Goal: Task Accomplishment & Management: Manage account settings

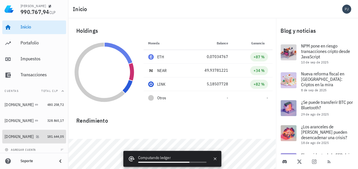
click at [12, 137] on div "Nexo.com" at bounding box center [19, 136] width 29 height 5
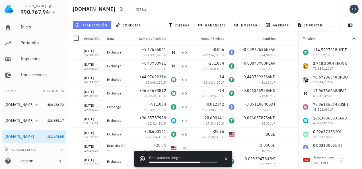
click at [98, 24] on span "transacción" at bounding box center [91, 25] width 31 height 5
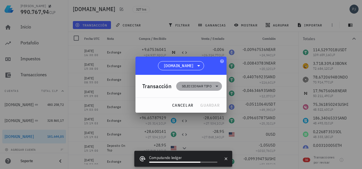
click at [194, 84] on span "Seleccionar tipo" at bounding box center [197, 86] width 30 height 6
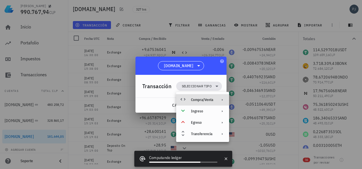
click at [204, 100] on div "Compra/Venta" at bounding box center [202, 100] width 22 height 5
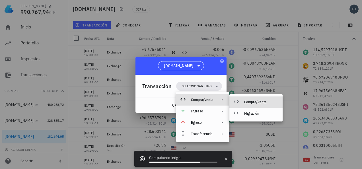
click at [249, 101] on div "Compra/Venta" at bounding box center [261, 102] width 34 height 5
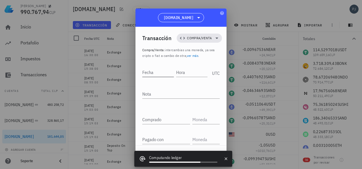
click at [162, 70] on input "Fecha" at bounding box center [158, 72] width 32 height 9
click at [187, 73] on input "Hora" at bounding box center [192, 72] width 32 height 9
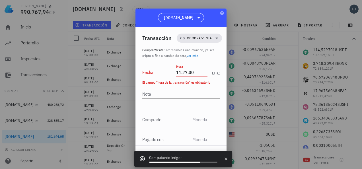
type input "11:27:00"
click at [159, 73] on input "Fecha" at bounding box center [158, 72] width 32 height 9
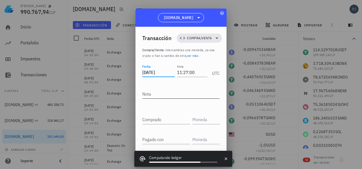
type input "2025-09-21"
click at [161, 92] on textarea "Nota" at bounding box center [180, 93] width 77 height 9
type textarea "Exchange"
click at [152, 121] on div "Comprado" at bounding box center [166, 119] width 48 height 9
click at [195, 118] on input "text" at bounding box center [205, 119] width 26 height 9
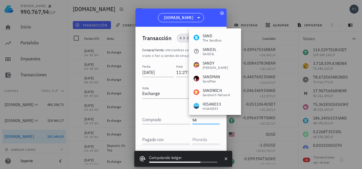
type input "s"
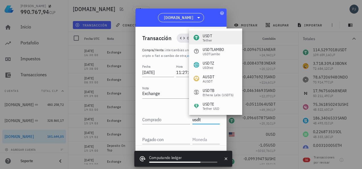
click at [210, 38] on div "USDT" at bounding box center [207, 36] width 9 height 6
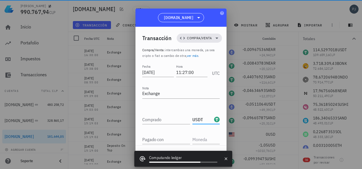
type input "USDT"
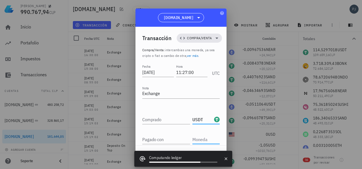
click at [196, 138] on input "text" at bounding box center [205, 139] width 26 height 9
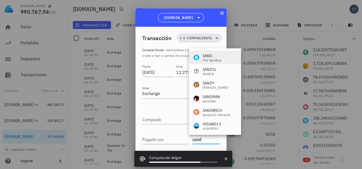
click at [207, 57] on div "SAND" at bounding box center [212, 56] width 19 height 6
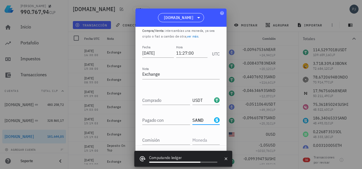
scroll to position [42, 0]
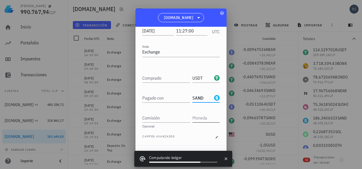
type input "SAND"
click at [201, 116] on input "text" at bounding box center [205, 117] width 26 height 9
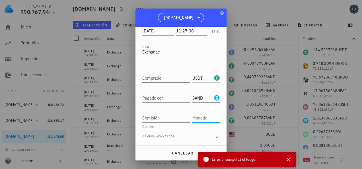
click at [162, 80] on input "Comprado" at bounding box center [166, 77] width 48 height 9
paste input "50,943751"
type input "50,943751"
click at [154, 97] on div "Pagado con" at bounding box center [166, 97] width 48 height 9
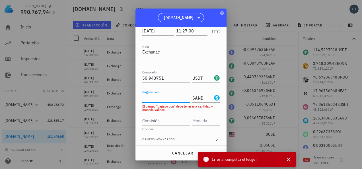
paste input "187,08174057"
type input "187,08174057"
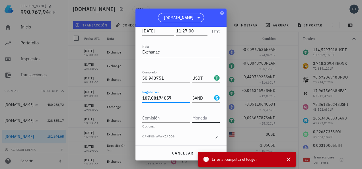
click at [200, 118] on input "text" at bounding box center [205, 117] width 26 height 9
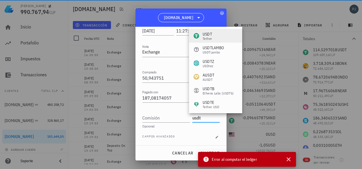
click at [206, 37] on div "Tether" at bounding box center [207, 38] width 9 height 3
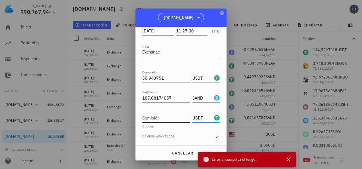
click at [156, 118] on input "Comisión" at bounding box center [166, 117] width 48 height 9
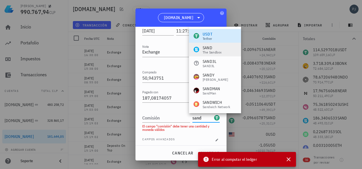
click at [206, 47] on div "SAND" at bounding box center [212, 48] width 19 height 6
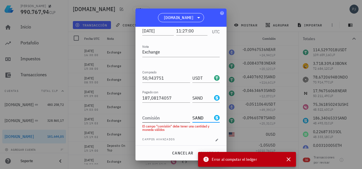
type input "SAND"
click at [159, 116] on input "Comisión" at bounding box center [166, 117] width 48 height 9
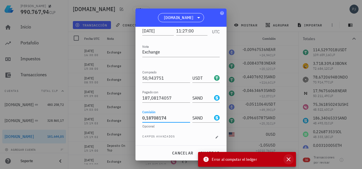
type input "0,18708174"
click at [288, 160] on icon "button" at bounding box center [288, 159] width 7 height 7
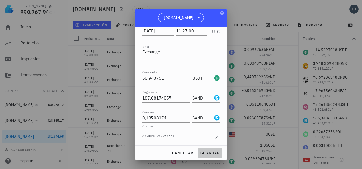
click at [213, 153] on span "guardar" at bounding box center [210, 153] width 20 height 5
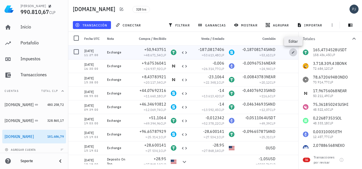
click at [292, 52] on icon "button" at bounding box center [293, 52] width 3 height 3
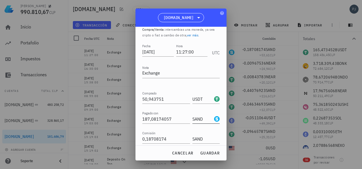
scroll to position [42, 0]
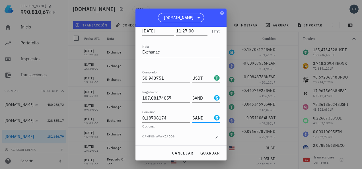
click at [197, 116] on input "SAND" at bounding box center [202, 117] width 20 height 9
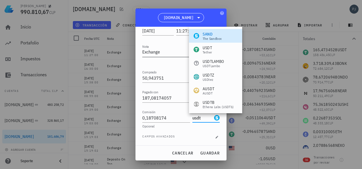
click at [205, 49] on div "USDT" at bounding box center [207, 48] width 9 height 6
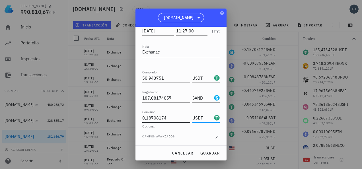
type input "USDT"
drag, startPoint x: 170, startPoint y: 117, endPoint x: 146, endPoint y: 121, distance: 24.2
click at [146, 121] on input "0,18708174" at bounding box center [166, 117] width 48 height 9
click at [213, 152] on span "guardar" at bounding box center [210, 153] width 20 height 5
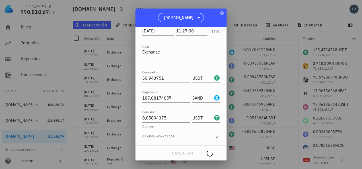
type input "0,18708174"
type input "SAND"
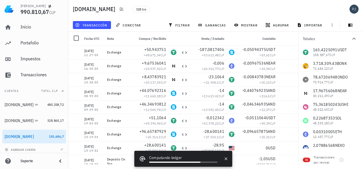
click at [202, 10] on div "328 txs" at bounding box center [190, 9] width 123 height 14
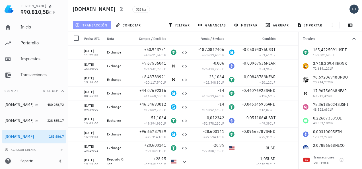
click at [93, 24] on span "transacción" at bounding box center [91, 25] width 31 height 5
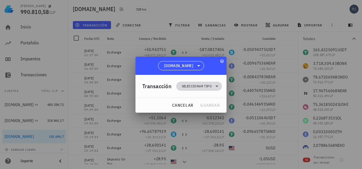
click at [194, 84] on span "Seleccionar tipo" at bounding box center [197, 86] width 30 height 6
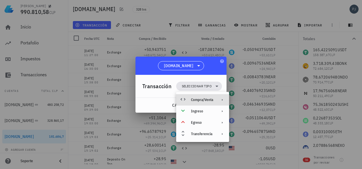
click at [200, 98] on div "Compra/Venta" at bounding box center [202, 100] width 22 height 5
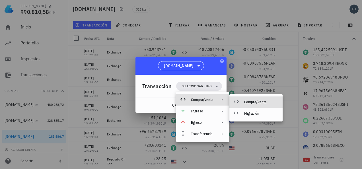
click at [254, 100] on div "Compra/Venta" at bounding box center [261, 102] width 34 height 5
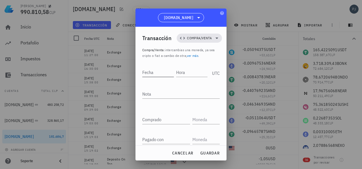
click at [157, 71] on input "Fecha" at bounding box center [158, 72] width 32 height 9
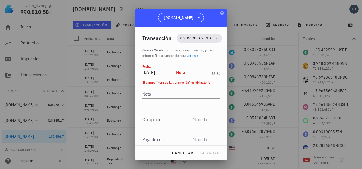
type input "2025-09-22"
click at [186, 72] on input "Hora" at bounding box center [192, 72] width 32 height 9
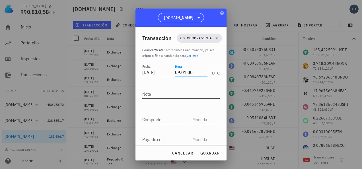
type input "09:01:00"
click at [152, 93] on textarea "Nota" at bounding box center [180, 93] width 77 height 9
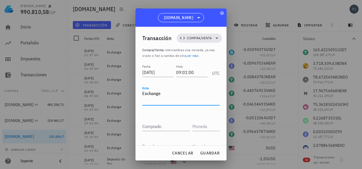
click at [163, 113] on div "Fecha 2025-09-22 Hora 09:01:00 UTC Nota Exchange Comprado Pagado con Comisión O…" at bounding box center [180, 123] width 77 height 120
click at [164, 95] on textarea "Exchange" at bounding box center [180, 97] width 77 height 16
click at [157, 99] on textarea "Exchange" at bounding box center [180, 97] width 77 height 16
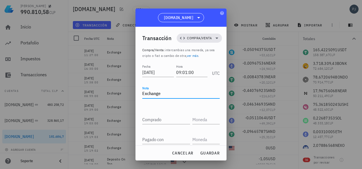
type textarea "Exchange"
click at [153, 106] on div "Fecha 2025-09-22 Hora 09:01:00 UTC Nota Exchange Comprado Pagado con Comisión O…" at bounding box center [180, 119] width 77 height 113
click at [152, 120] on div "Comprado" at bounding box center [166, 119] width 48 height 9
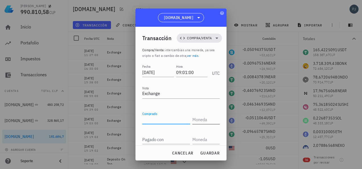
drag, startPoint x: 191, startPoint y: 118, endPoint x: 194, endPoint y: 118, distance: 3.1
click at [192, 118] on input "text" at bounding box center [205, 119] width 26 height 9
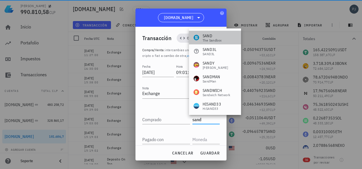
drag, startPoint x: 213, startPoint y: 38, endPoint x: 211, endPoint y: 31, distance: 7.2
click at [213, 37] on div "SAND" at bounding box center [212, 36] width 19 height 6
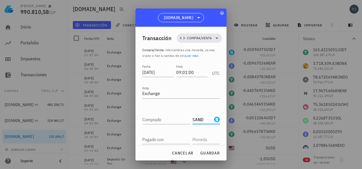
type input "SAND"
click at [200, 139] on input "text" at bounding box center [205, 139] width 26 height 9
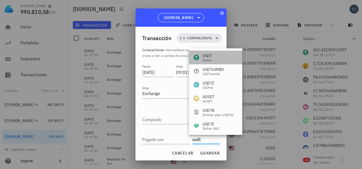
click at [210, 59] on div "Tether" at bounding box center [207, 60] width 9 height 3
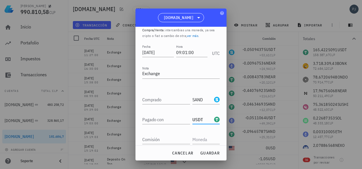
scroll to position [28, 0]
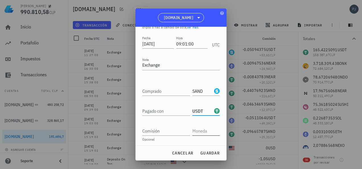
type input "USDT"
click at [200, 131] on input "text" at bounding box center [205, 130] width 26 height 9
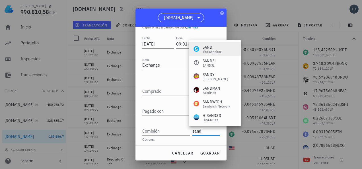
click at [208, 48] on div "SAND" at bounding box center [212, 47] width 19 height 6
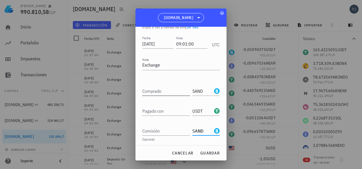
type input "SAND"
click at [164, 88] on input "Comprado" at bounding box center [166, 91] width 48 height 9
type input "87,56714177"
click at [158, 113] on input "Pagado con" at bounding box center [166, 110] width 48 height 9
type input "25"
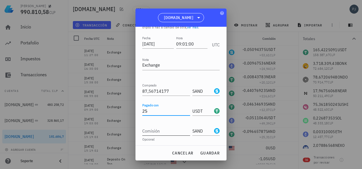
click at [169, 132] on input "Comisión" at bounding box center [166, 130] width 48 height 9
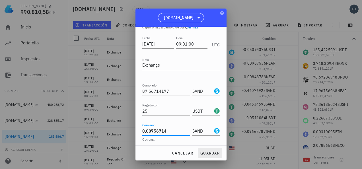
type input "0,08756714"
click at [216, 153] on span "guardar" at bounding box center [210, 153] width 20 height 5
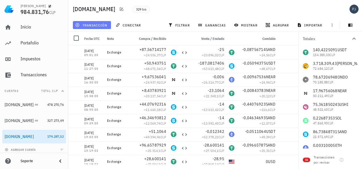
click at [93, 25] on span "transacción" at bounding box center [91, 25] width 31 height 5
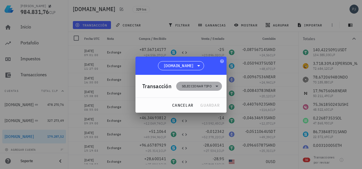
click at [186, 85] on span "Seleccionar tipo" at bounding box center [197, 86] width 30 height 6
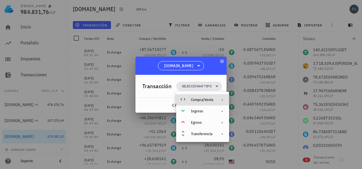
click at [207, 97] on div "Compra/Venta" at bounding box center [202, 99] width 53 height 11
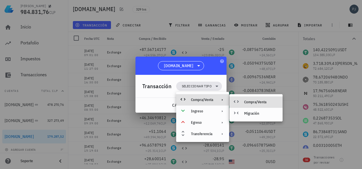
click at [251, 101] on div "Compra/Venta" at bounding box center [261, 102] width 34 height 5
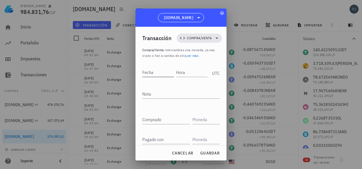
click at [153, 72] on input "Fecha" at bounding box center [158, 72] width 32 height 9
type input "2025-09-21"
click at [187, 72] on input "Hora" at bounding box center [192, 72] width 30 height 9
type input "11:36:00"
click at [147, 97] on div "Nota" at bounding box center [180, 93] width 77 height 9
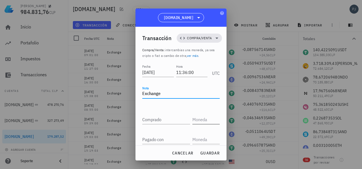
type textarea "Exchange"
click at [193, 120] on input "text" at bounding box center [205, 119] width 26 height 9
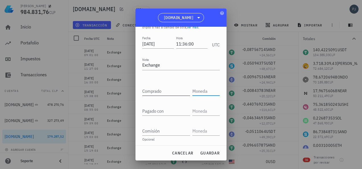
click at [161, 91] on input "Comprado" at bounding box center [166, 91] width 48 height 9
paste input "51,61112"
type input "51,61112"
click at [198, 91] on input "text" at bounding box center [205, 91] width 26 height 9
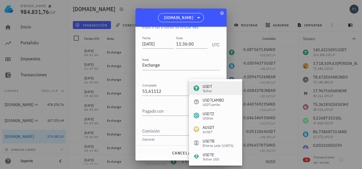
click at [205, 89] on div "Tether" at bounding box center [207, 90] width 9 height 3
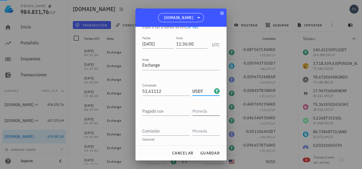
type input "USDT"
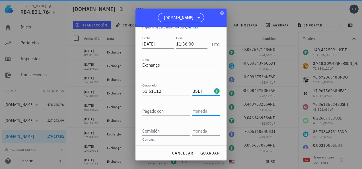
click at [194, 111] on input "text" at bounding box center [205, 110] width 26 height 9
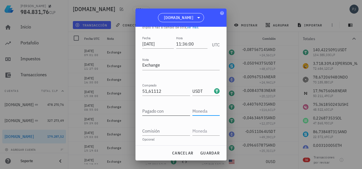
click at [157, 112] on input "Pagado con" at bounding box center [166, 110] width 48 height 9
paste input "18,11319962"
type input "18,11319962"
click at [200, 110] on input "text" at bounding box center [205, 110] width 26 height 9
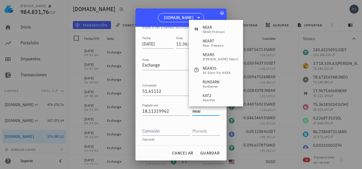
click at [208, 28] on div "NEAR" at bounding box center [214, 27] width 22 height 6
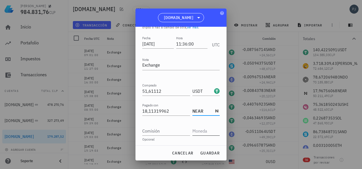
type input "NEAR"
click at [199, 131] on input "text" at bounding box center [205, 130] width 26 height 9
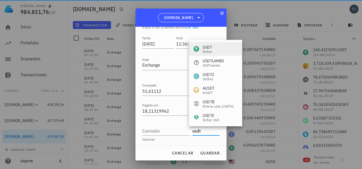
click at [209, 50] on div "Tether" at bounding box center [207, 51] width 9 height 3
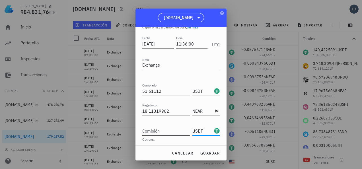
type input "USDT"
click at [156, 130] on div "Comisión" at bounding box center [166, 130] width 48 height 9
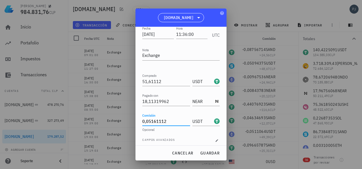
scroll to position [42, 0]
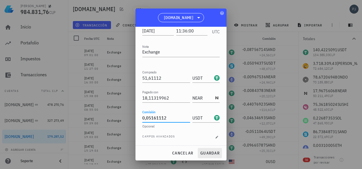
type input "0,05161112"
click at [216, 153] on span "guardar" at bounding box center [210, 153] width 20 height 5
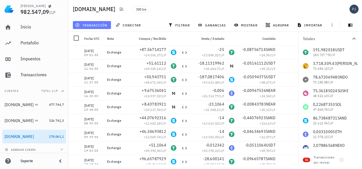
click at [95, 26] on span "transacción" at bounding box center [91, 25] width 31 height 5
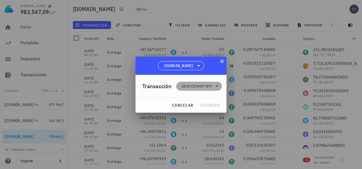
click at [207, 84] on span "Seleccionar tipo" at bounding box center [197, 86] width 30 height 6
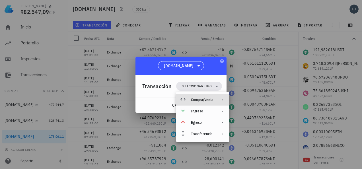
click at [208, 100] on div "Compra/Venta" at bounding box center [202, 100] width 22 height 5
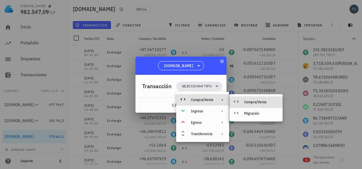
click at [251, 102] on div "Compra/Venta" at bounding box center [261, 102] width 34 height 5
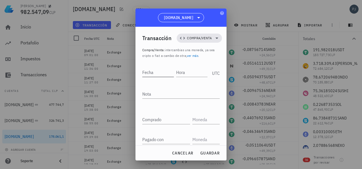
click at [154, 73] on input "Fecha" at bounding box center [158, 72] width 32 height 9
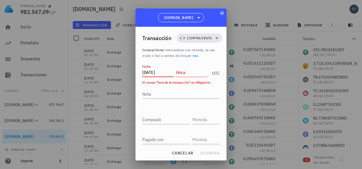
type input "2025-09-22"
click at [191, 73] on input "Hora" at bounding box center [192, 72] width 32 height 9
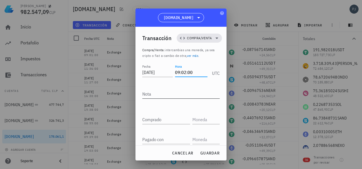
type input "09:02:00"
drag, startPoint x: 149, startPoint y: 92, endPoint x: 154, endPoint y: 72, distance: 20.9
click at [149, 92] on div "Nota" at bounding box center [180, 93] width 77 height 9
type textarea "Exchange"
click at [197, 120] on input "text" at bounding box center [205, 119] width 26 height 9
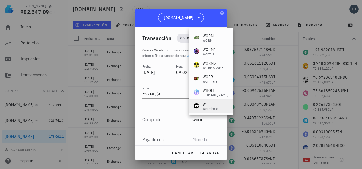
click at [209, 105] on div "W" at bounding box center [210, 104] width 15 height 6
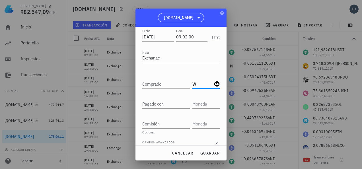
scroll to position [42, 0]
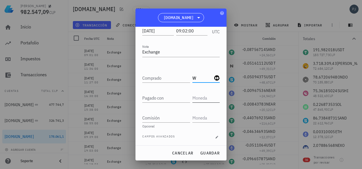
type input "W"
click at [198, 97] on input "text" at bounding box center [205, 97] width 26 height 9
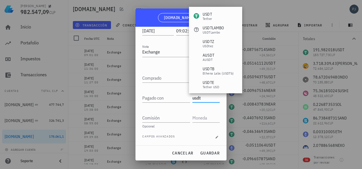
click at [209, 14] on div "USDT" at bounding box center [207, 14] width 9 height 6
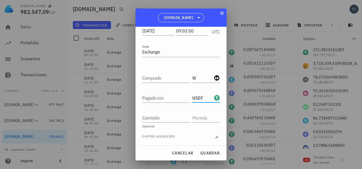
type input "USDT"
click at [196, 117] on input "text" at bounding box center [205, 117] width 26 height 9
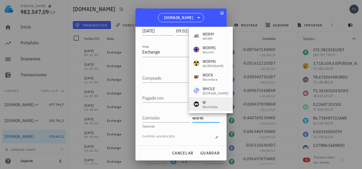
click at [209, 106] on div "Wormhole" at bounding box center [210, 106] width 15 height 3
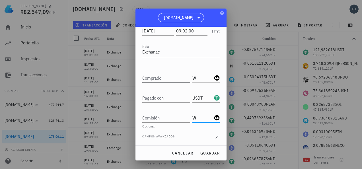
type input "W"
click at [161, 78] on input "Comprado" at bounding box center [166, 77] width 48 height 9
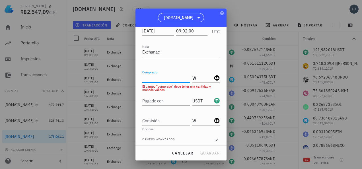
paste input "222,47100901"
type input "222,47100901"
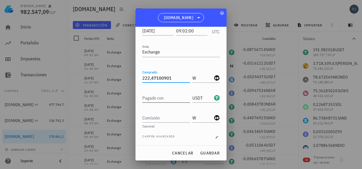
click at [156, 100] on input "Pagado con" at bounding box center [166, 97] width 48 height 9
type input "25"
click at [158, 120] on input "Comisión" at bounding box center [166, 117] width 48 height 9
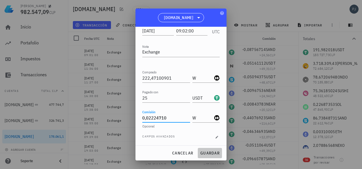
type input "0,0222471"
click at [212, 152] on span "guardar" at bounding box center [210, 153] width 20 height 5
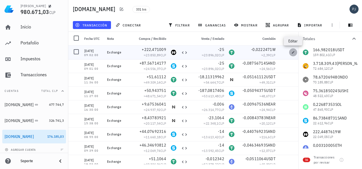
click at [294, 51] on icon "button" at bounding box center [293, 52] width 3 height 3
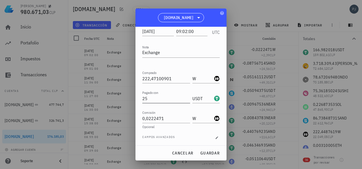
scroll to position [42, 0]
click at [149, 117] on input "0,0222471" at bounding box center [166, 117] width 48 height 9
click at [209, 151] on span "guardar" at bounding box center [210, 153] width 20 height 5
type input "0,0222471"
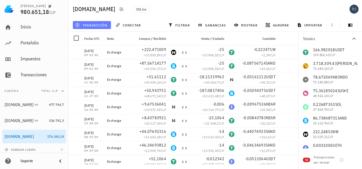
click at [101, 23] on span "transacción" at bounding box center [91, 25] width 31 height 5
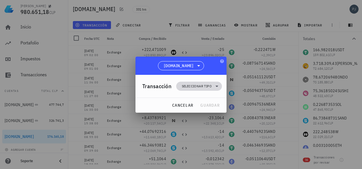
click at [192, 85] on span "Seleccionar tipo" at bounding box center [197, 86] width 30 height 6
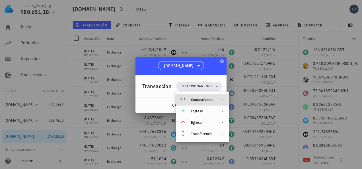
click at [207, 99] on div "Compra/Venta" at bounding box center [202, 100] width 22 height 5
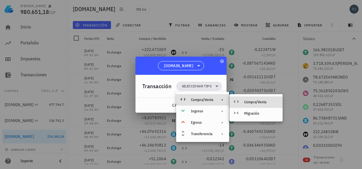
click at [254, 102] on div "Compra/Venta" at bounding box center [261, 102] width 34 height 5
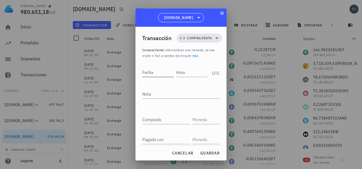
click at [153, 71] on input "Fecha" at bounding box center [158, 72] width 32 height 9
type input "2025-09-22"
click at [181, 71] on div "Hora" at bounding box center [192, 72] width 30 height 9
type input "09:10:00"
click at [160, 90] on textarea "Nota" at bounding box center [180, 93] width 77 height 9
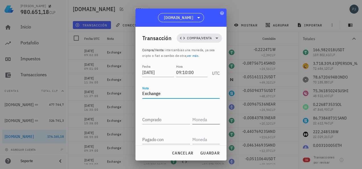
type textarea "Exchange"
click at [202, 118] on input "text" at bounding box center [205, 119] width 26 height 9
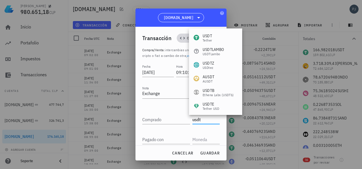
click at [208, 35] on div "USDT" at bounding box center [207, 36] width 9 height 6
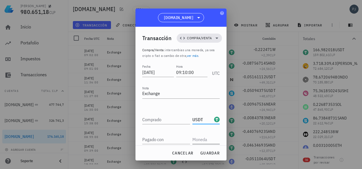
type input "USDT"
click at [194, 137] on input "text" at bounding box center [205, 139] width 26 height 9
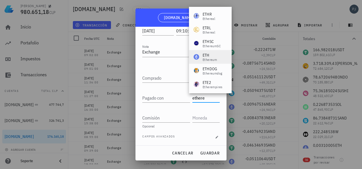
click at [206, 59] on div "Ethereum" at bounding box center [210, 59] width 14 height 3
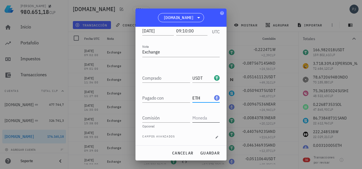
type input "ETH"
click at [197, 120] on input "text" at bounding box center [205, 117] width 26 height 9
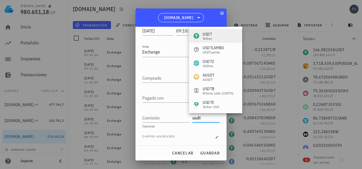
click at [208, 36] on div "USDT" at bounding box center [207, 34] width 9 height 6
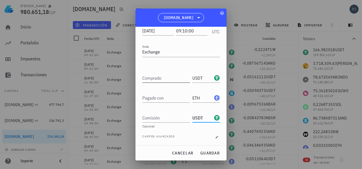
type input "USDT"
click at [155, 76] on div "Comprado" at bounding box center [166, 77] width 48 height 9
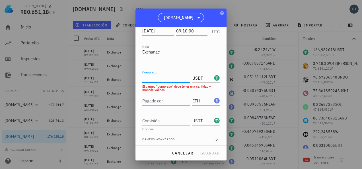
paste input "11,919893"
type input "11,919893"
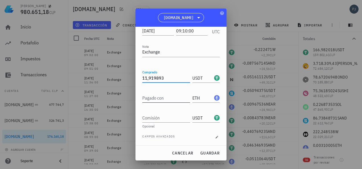
click at [149, 98] on div "Pagado con" at bounding box center [166, 97] width 48 height 9
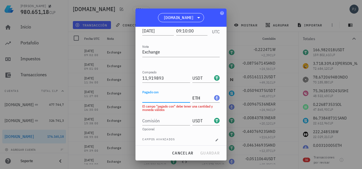
paste input "0,00313462"
type input "0,00313462"
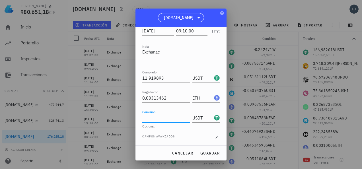
click at [152, 121] on input "Comisión" at bounding box center [166, 117] width 48 height 9
click at [153, 117] on input "Comisión" at bounding box center [166, 117] width 48 height 9
type input "0,01191989"
click at [210, 152] on span "guardar" at bounding box center [210, 153] width 20 height 5
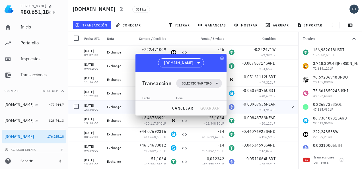
scroll to position [0, 0]
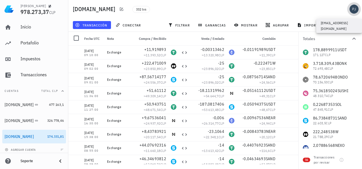
click at [354, 8] on div "avatar" at bounding box center [354, 9] width 9 height 9
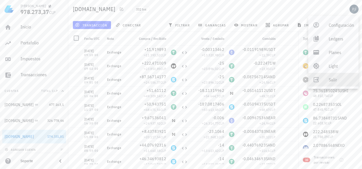
click at [333, 76] on div "Salir" at bounding box center [341, 79] width 25 height 11
